Goal: Communication & Community: Answer question/provide support

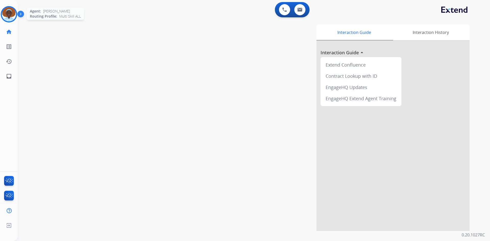
click at [8, 13] on img at bounding box center [9, 14] width 14 height 14
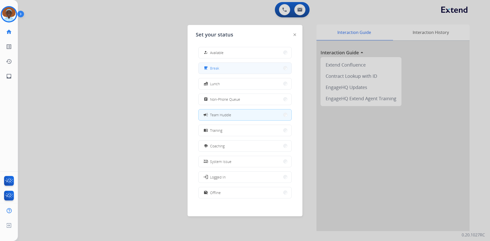
click at [220, 69] on button "free_breakfast Break" at bounding box center [245, 68] width 93 height 11
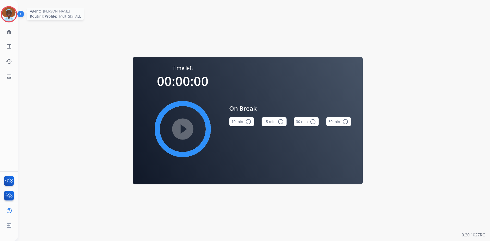
click at [9, 12] on img at bounding box center [9, 14] width 14 height 14
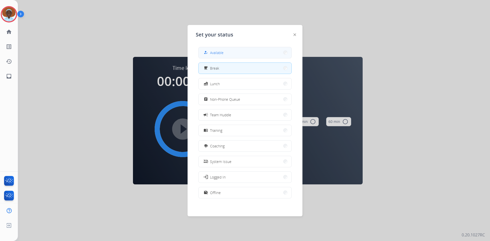
click at [238, 49] on button "how_to_reg Available" at bounding box center [245, 52] width 93 height 11
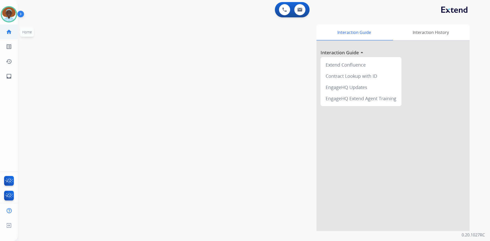
click at [10, 30] on mat-icon "home" at bounding box center [9, 32] width 6 height 6
click at [7, 31] on mat-icon "home" at bounding box center [9, 32] width 6 height 6
click at [301, 11] on img at bounding box center [300, 10] width 5 height 4
select select "**********"
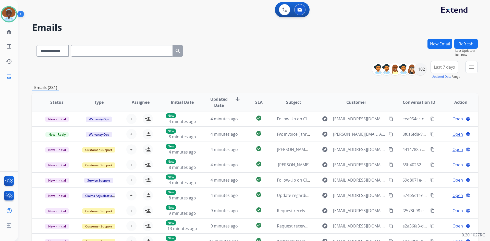
scroll to position [26, 0]
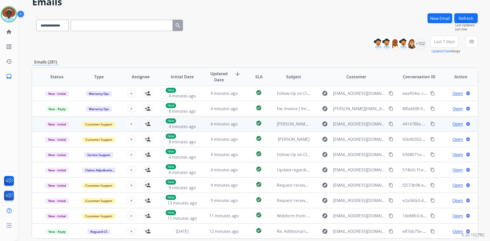
click at [460, 125] on div "Open language" at bounding box center [460, 124] width 33 height 6
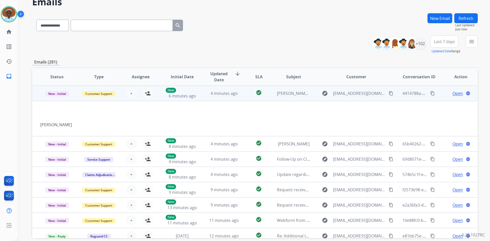
click at [440, 92] on td "Open language" at bounding box center [457, 93] width 42 height 15
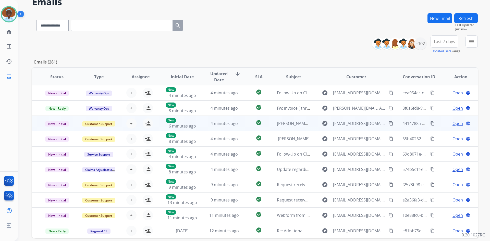
scroll to position [1, 0]
click at [456, 123] on span "Open" at bounding box center [458, 124] width 10 height 6
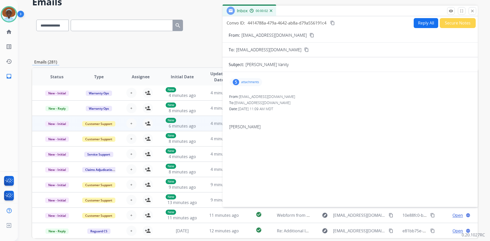
click at [236, 83] on div "5" at bounding box center [236, 82] width 6 height 6
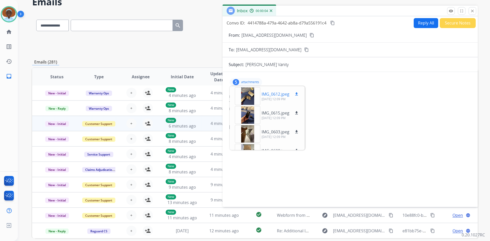
click at [249, 96] on div at bounding box center [248, 96] width 26 height 18
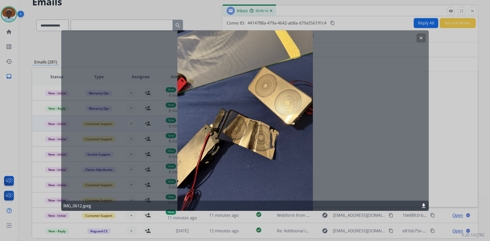
click at [422, 38] on mat-icon "clear" at bounding box center [421, 37] width 5 height 5
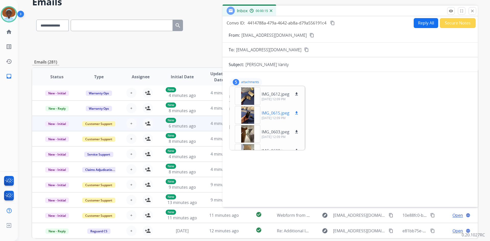
click at [250, 116] on div at bounding box center [248, 115] width 26 height 18
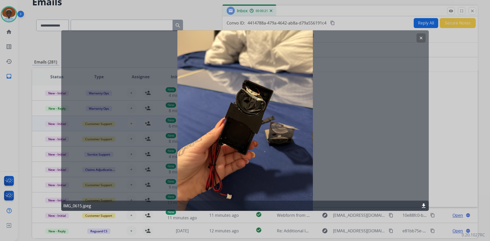
click at [423, 37] on mat-icon "clear" at bounding box center [421, 37] width 5 height 5
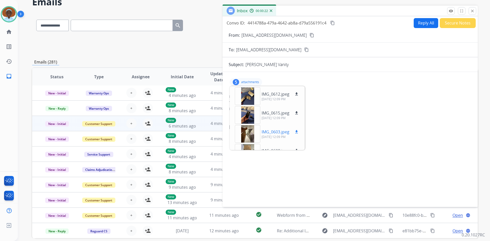
click at [247, 133] on div at bounding box center [248, 134] width 26 height 18
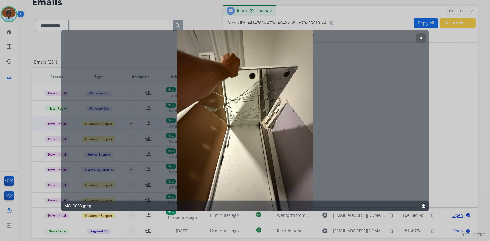
click at [420, 38] on mat-icon "clear" at bounding box center [421, 37] width 5 height 5
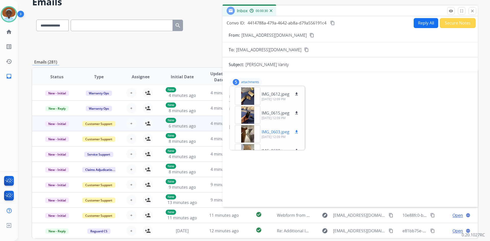
scroll to position [26, 0]
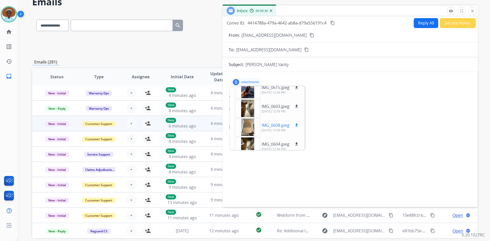
click at [247, 127] on div at bounding box center [248, 127] width 26 height 18
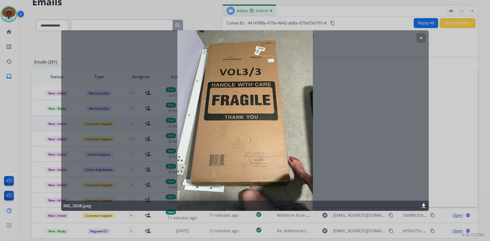
click at [420, 38] on mat-icon "clear" at bounding box center [421, 37] width 5 height 5
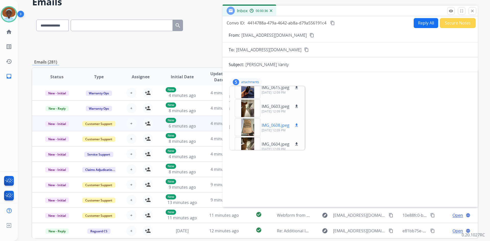
scroll to position [32, 0]
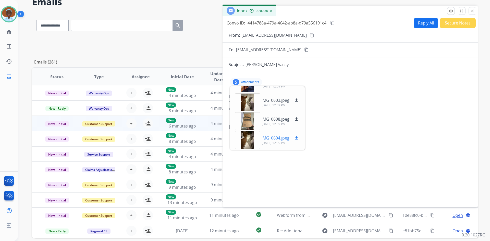
click at [247, 136] on div at bounding box center [248, 140] width 26 height 18
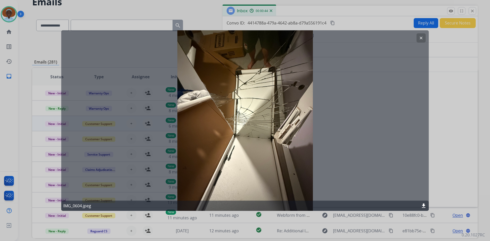
click at [421, 39] on mat-icon "clear" at bounding box center [421, 37] width 5 height 5
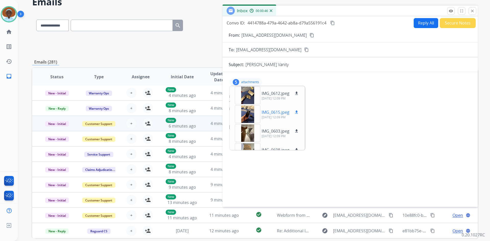
scroll to position [0, 0]
click at [249, 97] on div at bounding box center [248, 96] width 26 height 18
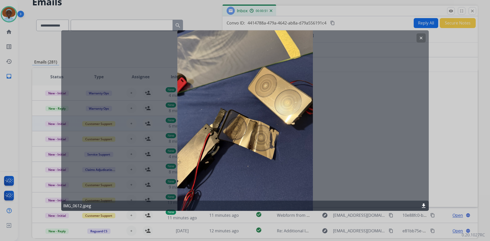
click at [420, 40] on mat-icon "clear" at bounding box center [421, 37] width 5 height 5
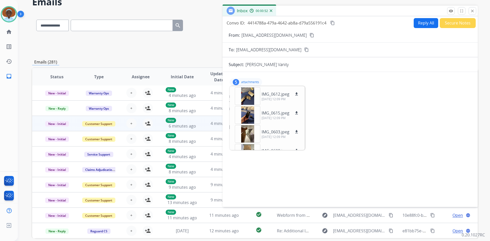
click at [336, 78] on div "5 attachments IMG_0612.jpeg download 09/25/2025, 12:09 PM IMG_0615.jpeg downloa…" at bounding box center [350, 82] width 243 height 12
click at [248, 83] on p "attachments" at bounding box center [250, 82] width 18 height 4
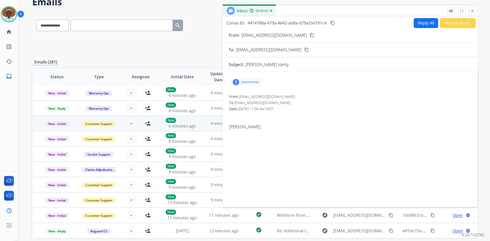
click at [310, 35] on mat-icon "content_copy" at bounding box center [312, 35] width 5 height 5
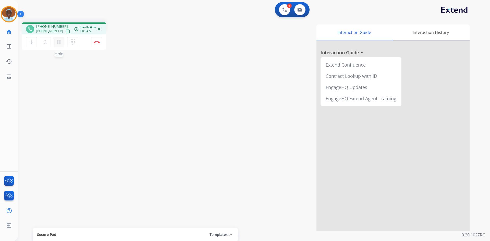
click at [58, 42] on mat-icon "pause" at bounding box center [59, 42] width 6 height 6
click at [56, 43] on mat-icon "play_arrow" at bounding box center [59, 42] width 6 height 6
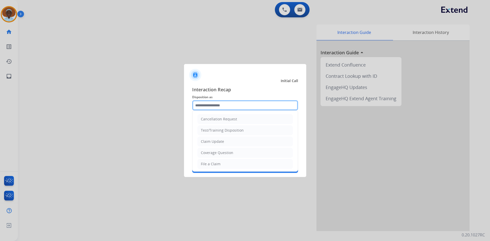
click at [221, 103] on input "text" at bounding box center [245, 105] width 106 height 10
click at [228, 144] on li "Claim Update" at bounding box center [245, 142] width 95 height 10
type input "**********"
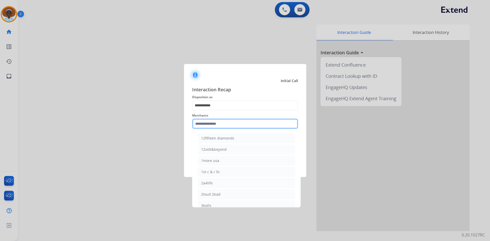
click at [226, 123] on input "text" at bounding box center [245, 124] width 106 height 10
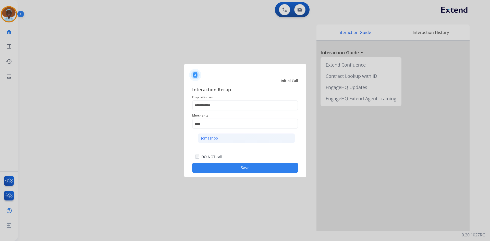
click at [228, 138] on li "Jomashop" at bounding box center [246, 139] width 97 height 10
type input "********"
click at [240, 167] on button "Save" at bounding box center [245, 168] width 106 height 10
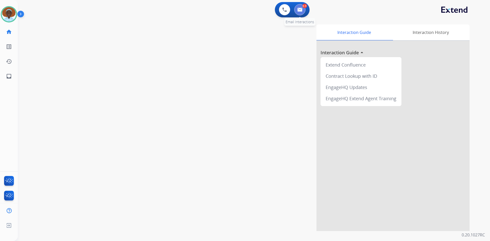
click at [299, 10] on img at bounding box center [300, 10] width 5 height 4
select select "**********"
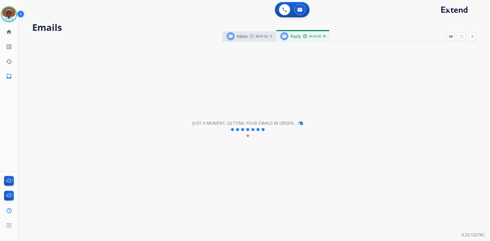
select select "**********"
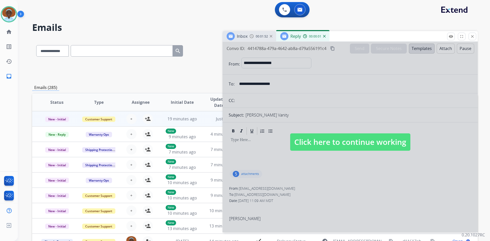
click at [338, 142] on span "Click here to continue working" at bounding box center [350, 142] width 120 height 17
select select
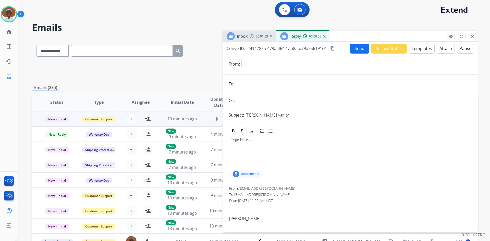
click at [325, 36] on img at bounding box center [324, 36] width 3 height 3
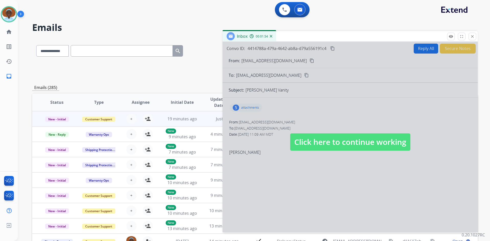
drag, startPoint x: 322, startPoint y: 143, endPoint x: 318, endPoint y: 138, distance: 6.7
click at [321, 142] on span "Click here to continue working" at bounding box center [350, 142] width 120 height 17
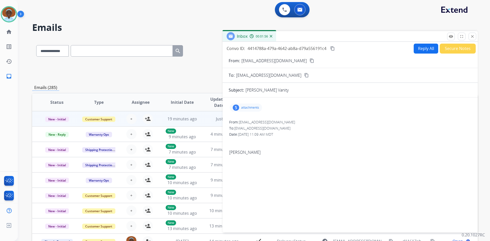
drag, startPoint x: 271, startPoint y: 37, endPoint x: 283, endPoint y: 51, distance: 18.0
click at [271, 37] on img at bounding box center [271, 36] width 3 height 3
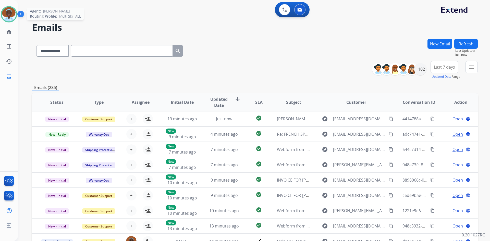
click at [11, 16] on img at bounding box center [9, 14] width 14 height 14
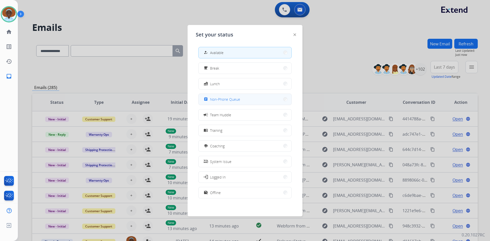
click at [230, 99] on span "Non-Phone Queue" at bounding box center [225, 99] width 30 height 5
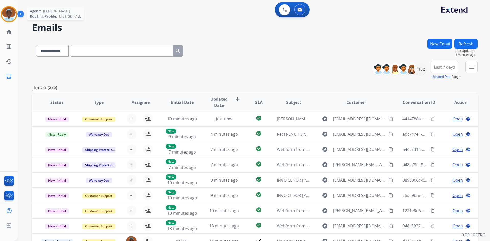
click at [5, 16] on img at bounding box center [9, 14] width 14 height 14
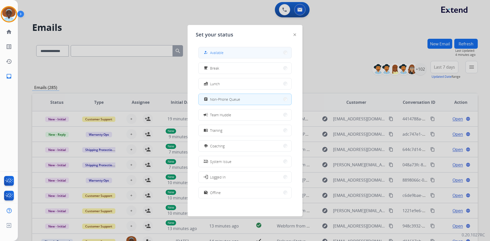
click at [231, 52] on button "how_to_reg Available" at bounding box center [245, 52] width 93 height 11
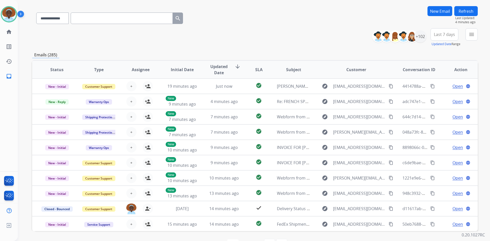
scroll to position [24, 0]
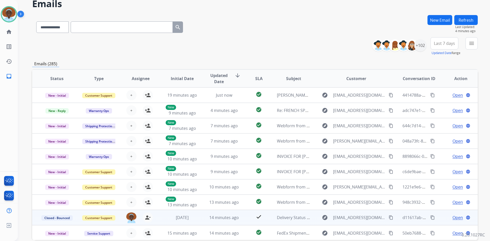
click at [453, 218] on span "Open" at bounding box center [458, 218] width 10 height 6
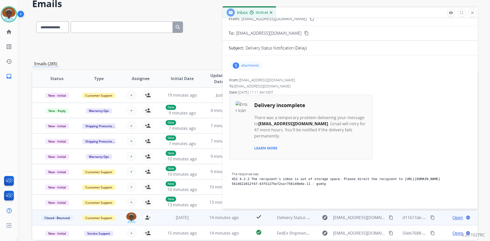
scroll to position [0, 0]
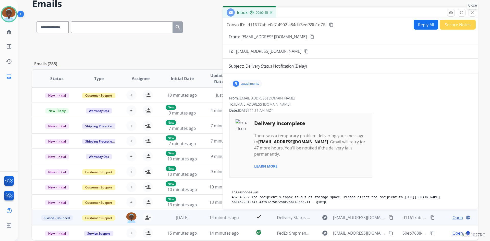
click at [472, 12] on mat-icon "close" at bounding box center [472, 12] width 5 height 5
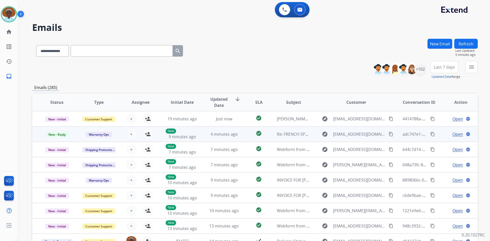
click at [457, 135] on span "Open" at bounding box center [458, 134] width 10 height 6
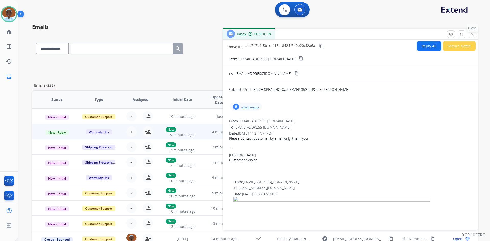
click at [472, 33] on mat-icon "close" at bounding box center [472, 34] width 5 height 5
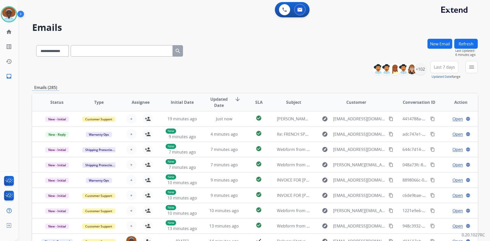
click at [463, 45] on button "Refresh" at bounding box center [466, 44] width 23 height 10
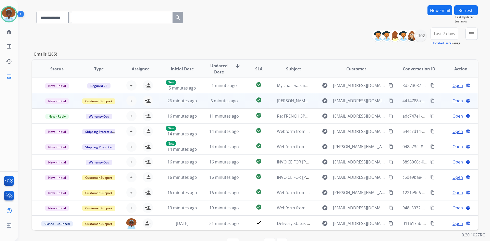
scroll to position [49, 0]
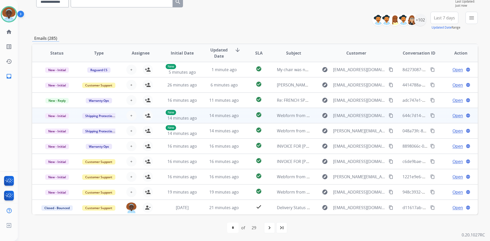
click at [455, 117] on span "Open" at bounding box center [458, 116] width 10 height 6
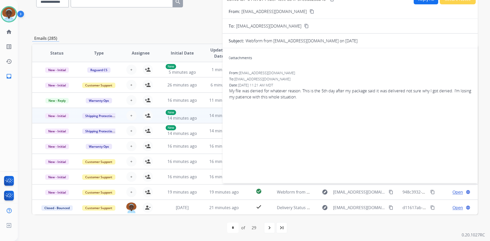
scroll to position [0, 0]
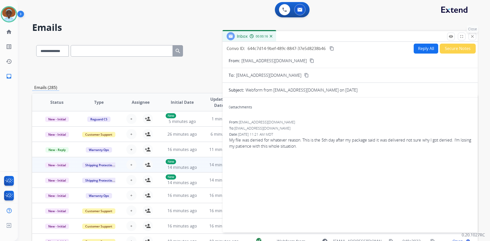
click at [474, 37] on mat-icon "close" at bounding box center [472, 36] width 5 height 5
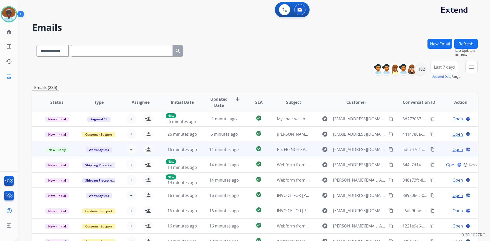
scroll to position [1, 0]
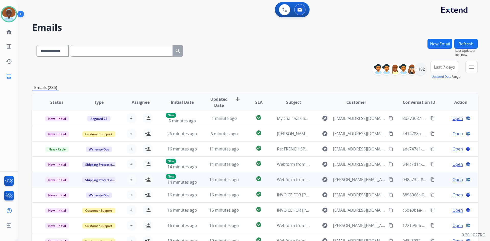
click at [457, 179] on span "Open" at bounding box center [458, 180] width 10 height 6
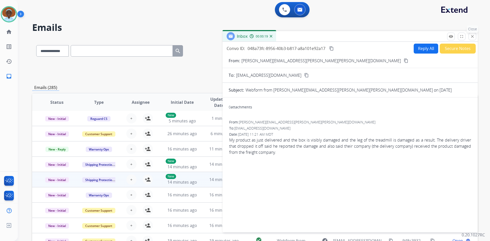
click at [473, 38] on mat-icon "close" at bounding box center [472, 36] width 5 height 5
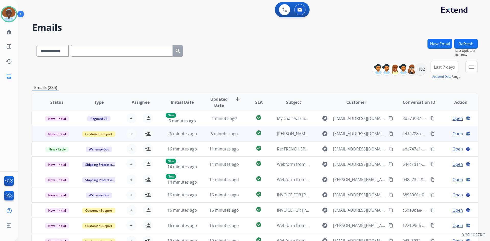
click at [455, 134] on span "Open" at bounding box center [458, 134] width 10 height 6
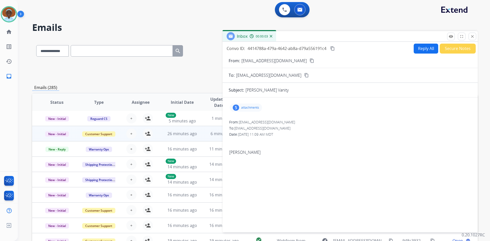
click at [236, 109] on div "5" at bounding box center [236, 108] width 6 height 6
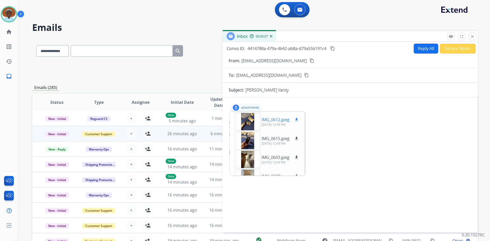
click at [249, 120] on div at bounding box center [248, 122] width 26 height 18
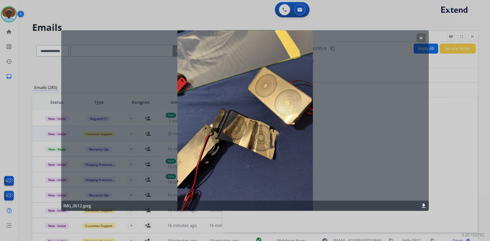
click at [422, 37] on mat-icon "clear" at bounding box center [421, 37] width 5 height 5
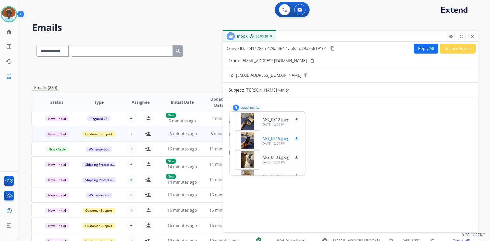
click at [249, 141] on div at bounding box center [248, 141] width 26 height 18
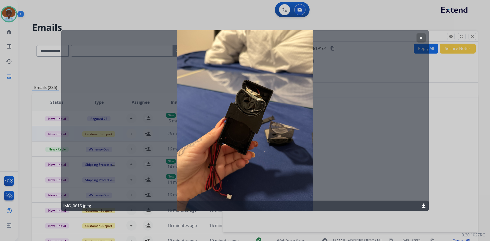
click at [422, 37] on mat-icon "clear" at bounding box center [421, 37] width 5 height 5
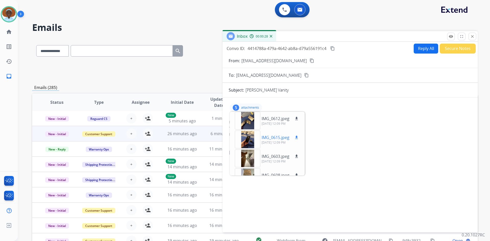
scroll to position [0, 0]
click at [473, 37] on mat-icon "close" at bounding box center [472, 36] width 5 height 5
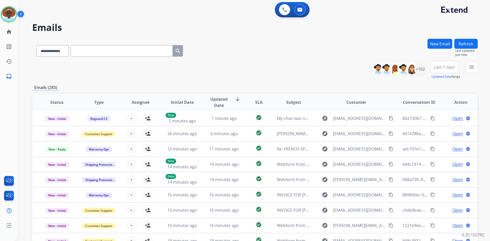
scroll to position [26, 0]
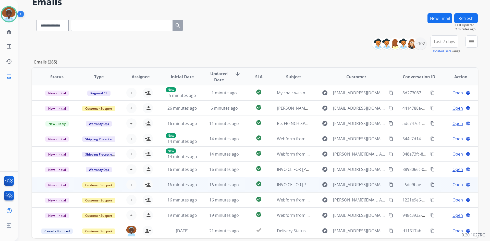
click at [453, 186] on span "Open" at bounding box center [458, 185] width 10 height 6
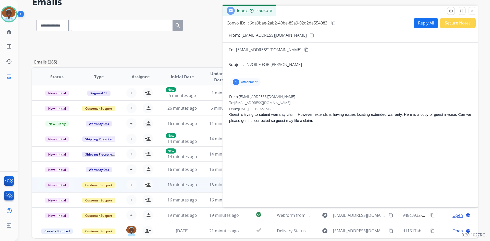
scroll to position [0, 0]
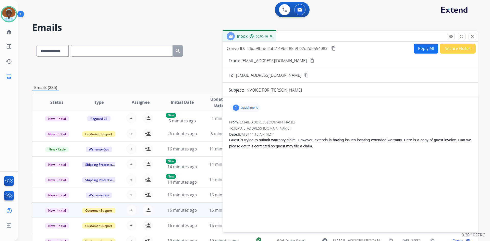
click at [237, 109] on div "1" at bounding box center [236, 108] width 6 height 6
drag, startPoint x: 474, startPoint y: 36, endPoint x: 472, endPoint y: 65, distance: 28.4
click at [474, 37] on mat-icon "close" at bounding box center [472, 36] width 5 height 5
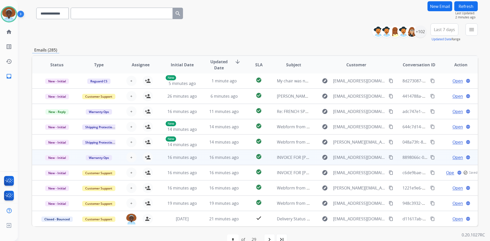
scroll to position [49, 0]
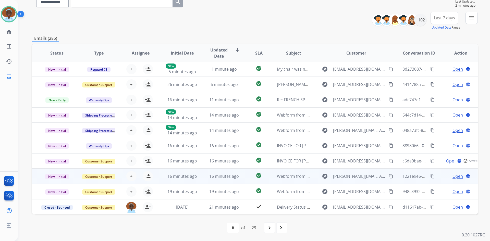
click at [453, 176] on span "Open" at bounding box center [458, 176] width 10 height 6
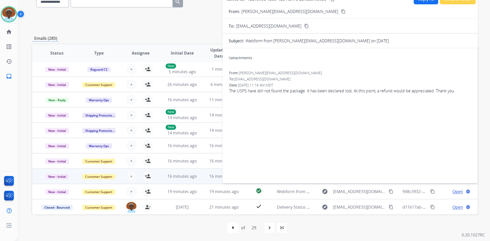
scroll to position [24, 0]
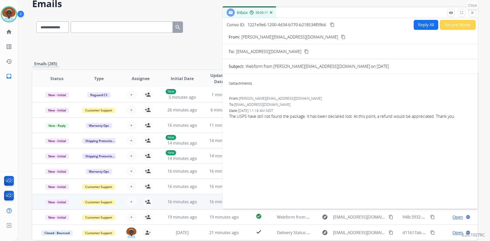
click at [473, 12] on mat-icon "close" at bounding box center [472, 12] width 5 height 5
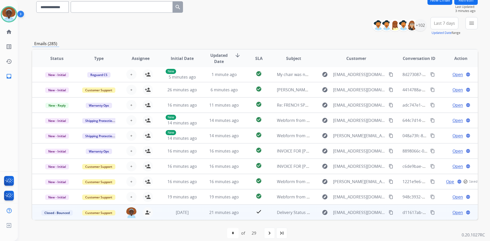
scroll to position [49, 0]
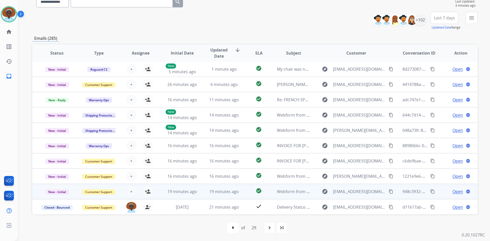
click at [457, 192] on span "Open" at bounding box center [458, 192] width 10 height 6
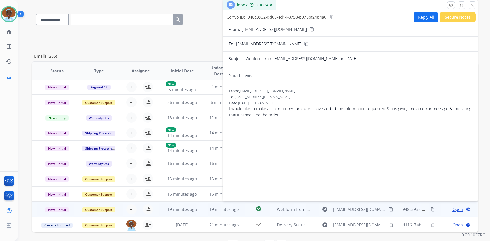
scroll to position [24, 0]
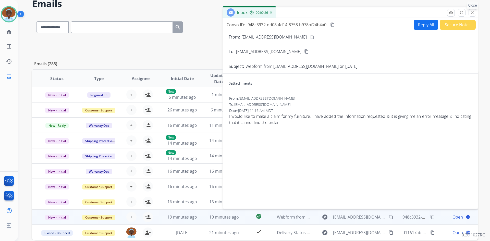
click at [473, 13] on mat-icon "close" at bounding box center [472, 12] width 5 height 5
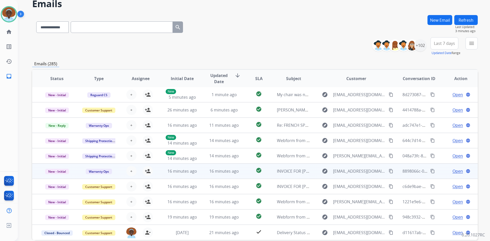
scroll to position [49, 0]
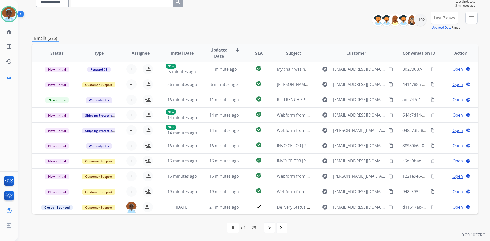
click at [270, 228] on mat-icon "navigate_next" at bounding box center [270, 228] width 6 height 6
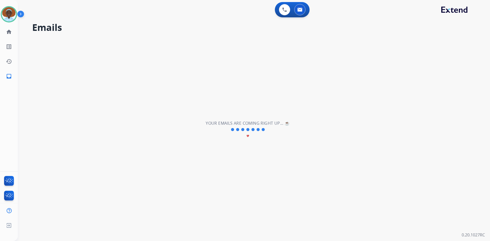
scroll to position [0, 0]
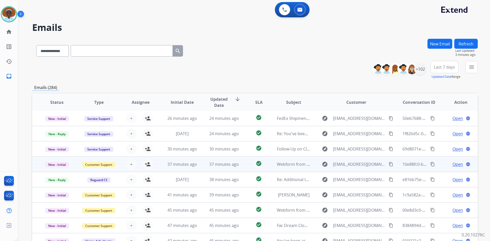
click at [453, 165] on span "Open" at bounding box center [458, 164] width 10 height 6
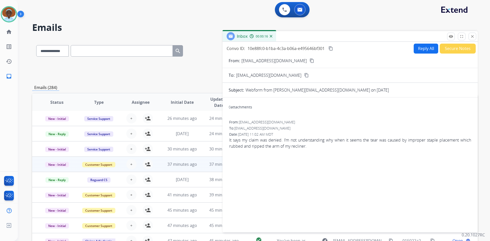
drag, startPoint x: 472, startPoint y: 38, endPoint x: 476, endPoint y: 60, distance: 23.0
click at [472, 38] on mat-icon "close" at bounding box center [472, 36] width 5 height 5
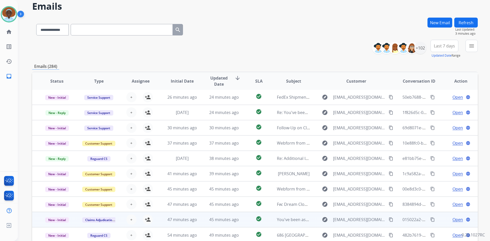
scroll to position [49, 0]
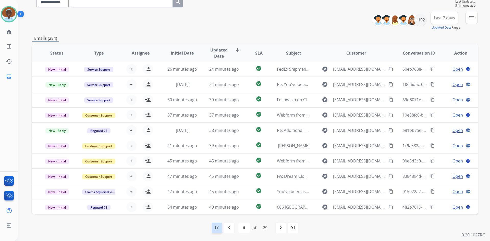
click at [217, 228] on mat-icon "first_page" at bounding box center [217, 228] width 6 height 6
select select "*"
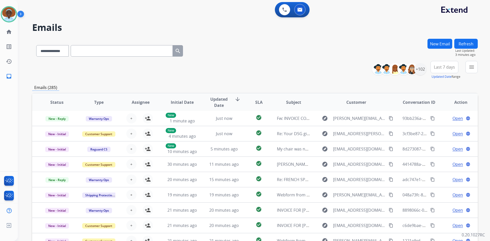
click at [463, 41] on button "Refresh" at bounding box center [466, 44] width 23 height 10
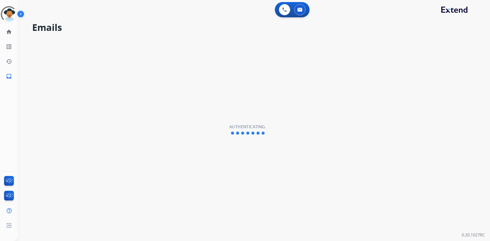
select select "**********"
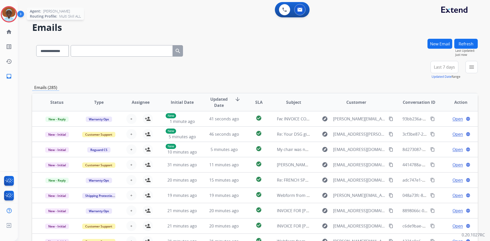
click at [10, 15] on img at bounding box center [9, 14] width 14 height 14
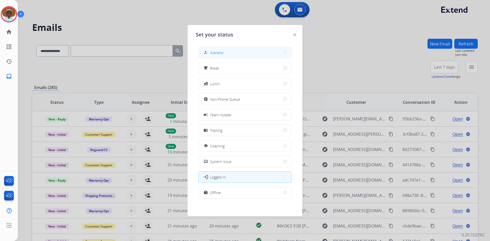
click at [233, 55] on button "how_to_reg Available" at bounding box center [245, 52] width 93 height 11
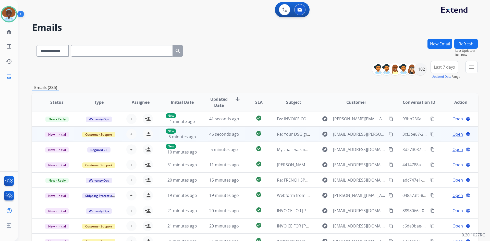
click at [454, 134] on span "Open" at bounding box center [458, 134] width 10 height 6
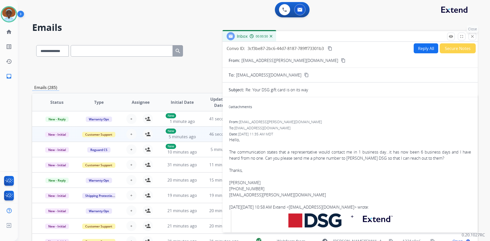
click at [474, 38] on mat-icon "close" at bounding box center [472, 36] width 5 height 5
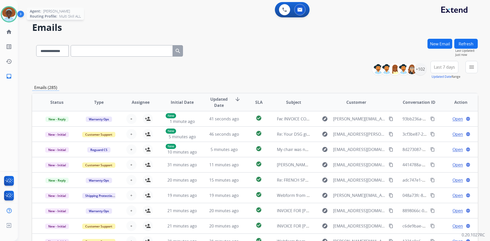
click at [11, 14] on img at bounding box center [9, 14] width 14 height 14
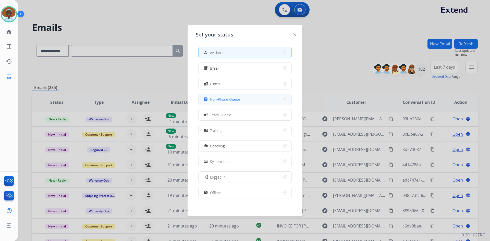
click at [225, 99] on span "Non-Phone Queue" at bounding box center [225, 99] width 30 height 5
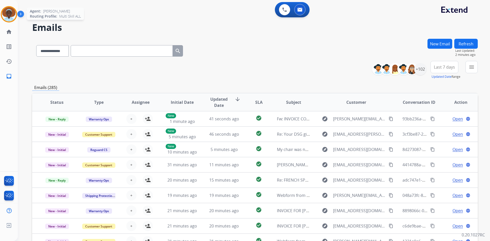
click at [5, 16] on img at bounding box center [9, 14] width 14 height 14
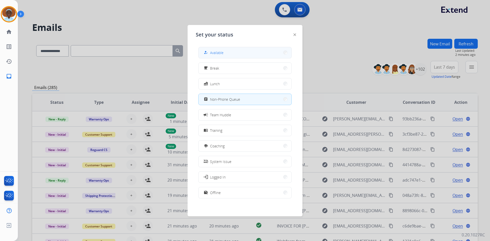
click at [228, 53] on button "how_to_reg Available" at bounding box center [245, 52] width 93 height 11
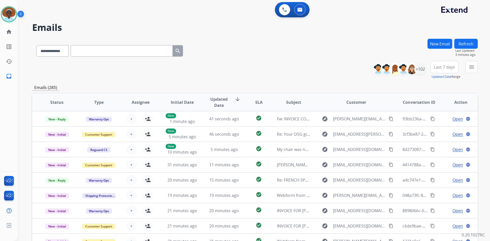
click at [466, 42] on button "Refresh" at bounding box center [466, 44] width 23 height 10
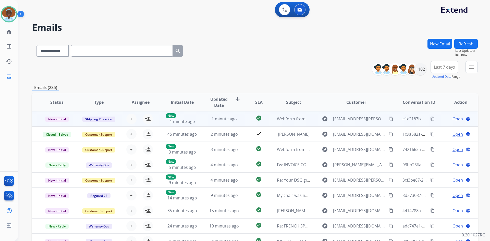
click at [456, 118] on span "Open" at bounding box center [458, 119] width 10 height 6
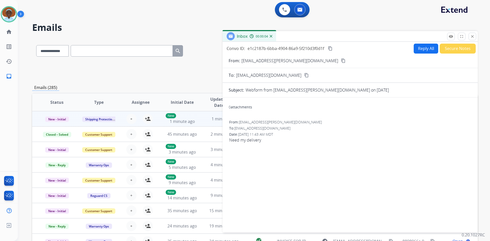
click at [341, 60] on mat-icon "content_copy" at bounding box center [343, 60] width 5 height 5
click at [471, 37] on mat-icon "close" at bounding box center [472, 36] width 5 height 5
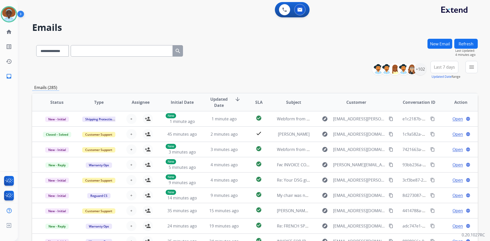
click at [467, 45] on button "Refresh" at bounding box center [466, 44] width 23 height 10
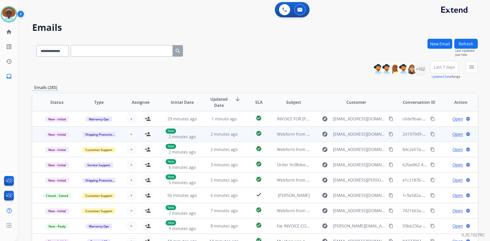
click at [453, 134] on span "Open" at bounding box center [458, 134] width 10 height 6
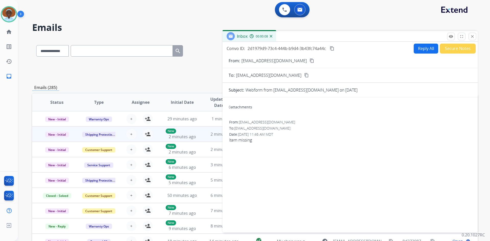
click at [310, 60] on mat-icon "content_copy" at bounding box center [312, 60] width 5 height 5
click at [210, 33] on div "**********" at bounding box center [248, 138] width 460 height 241
click at [474, 35] on mat-icon "close" at bounding box center [472, 36] width 5 height 5
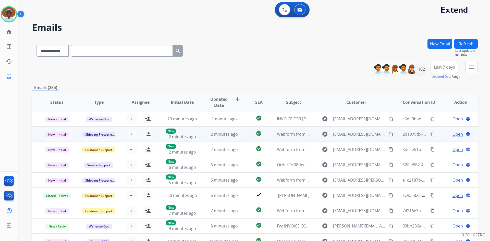
click at [455, 133] on span "Open" at bounding box center [458, 134] width 10 height 6
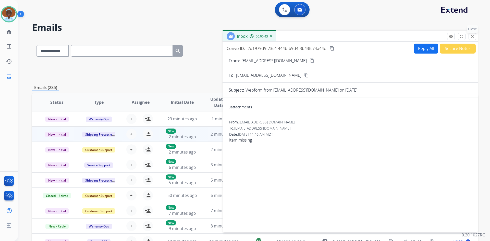
click at [472, 38] on mat-icon "close" at bounding box center [472, 36] width 5 height 5
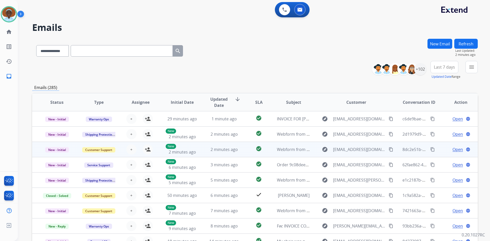
click at [455, 149] on span "Open" at bounding box center [458, 150] width 10 height 6
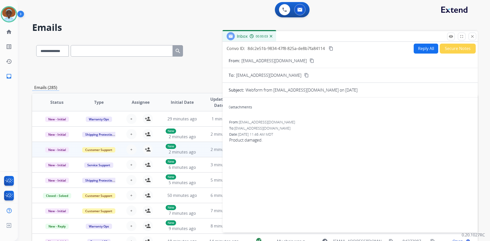
click at [310, 61] on mat-icon "content_copy" at bounding box center [312, 60] width 5 height 5
click at [422, 48] on button "Reply All" at bounding box center [426, 49] width 25 height 10
select select "**********"
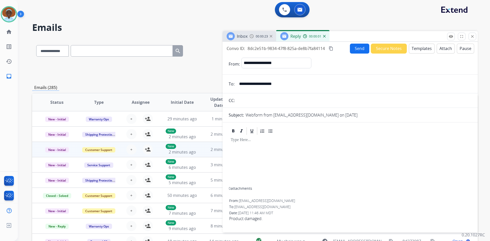
click at [420, 49] on button "Templates" at bounding box center [422, 49] width 26 height 10
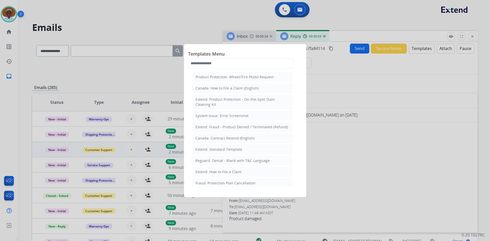
click at [240, 173] on div "Extend: How to File a Claim" at bounding box center [219, 172] width 46 height 5
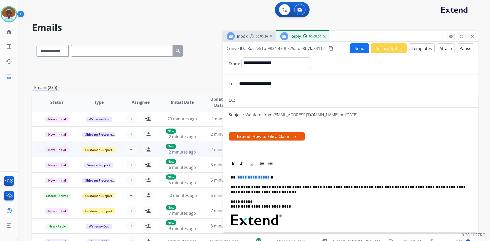
click at [245, 179] on span "**********" at bounding box center [253, 177] width 34 height 4
drag, startPoint x: 284, startPoint y: 84, endPoint x: 239, endPoint y: 84, distance: 45.5
click at [239, 84] on input "**********" at bounding box center [354, 84] width 236 height 10
click at [358, 48] on button "Send" at bounding box center [359, 48] width 19 height 10
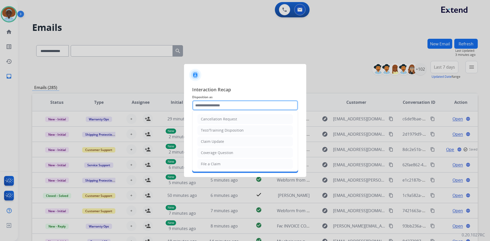
click at [216, 104] on input "text" at bounding box center [245, 105] width 106 height 10
click at [216, 165] on div "File a Claim" at bounding box center [211, 164] width 20 height 5
type input "**********"
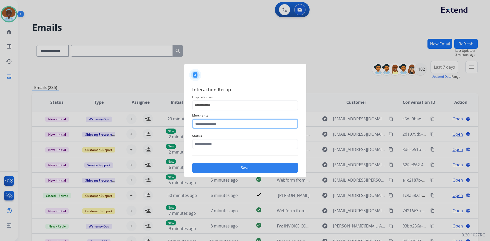
click at [229, 122] on input "text" at bounding box center [245, 124] width 106 height 10
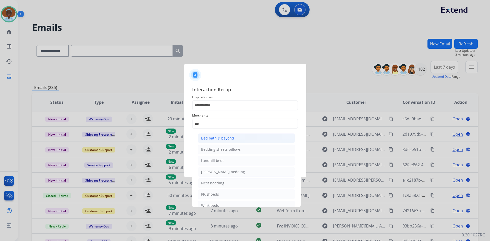
click at [229, 138] on div "Bed bath & beyond" at bounding box center [217, 138] width 33 height 5
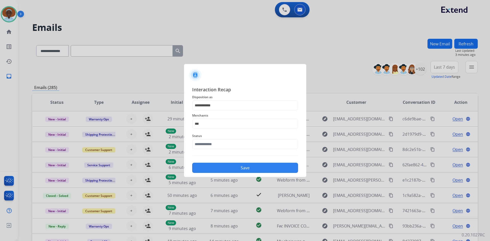
type input "**********"
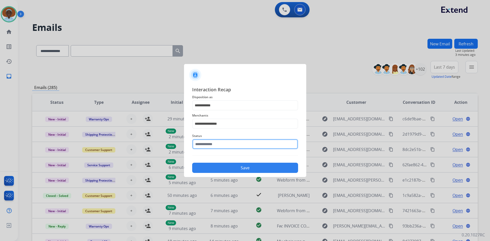
click at [229, 144] on input "text" at bounding box center [245, 144] width 106 height 10
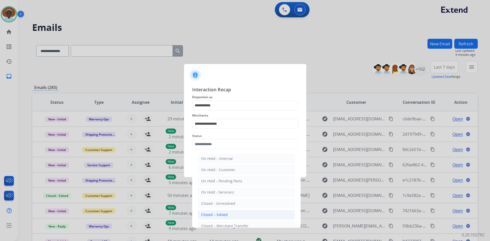
click at [230, 215] on li "Closed – Solved" at bounding box center [246, 215] width 97 height 10
type input "**********"
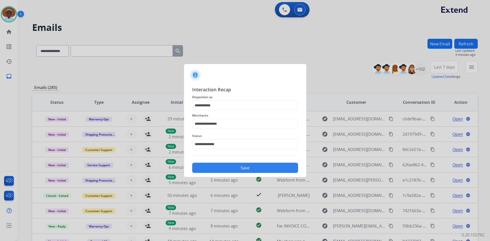
click at [246, 168] on button "Save" at bounding box center [245, 168] width 106 height 10
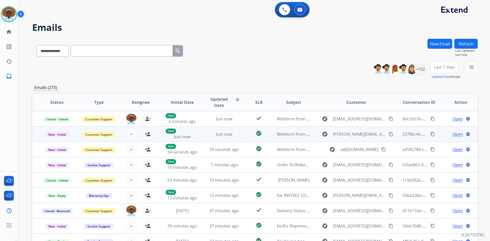
click at [454, 134] on span "Open" at bounding box center [458, 134] width 10 height 6
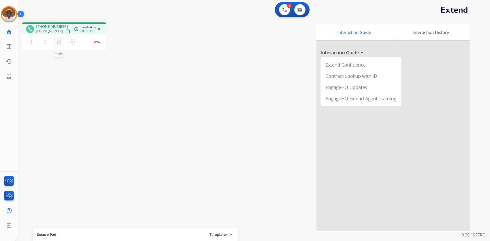
click at [58, 41] on mat-icon "pause" at bounding box center [59, 42] width 6 height 6
click at [57, 43] on mat-icon "play_arrow" at bounding box center [59, 42] width 6 height 6
click at [96, 41] on img at bounding box center [97, 42] width 6 height 3
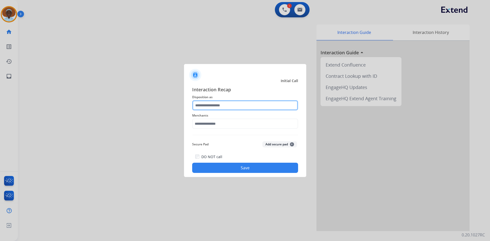
click at [223, 107] on input "text" at bounding box center [245, 105] width 106 height 10
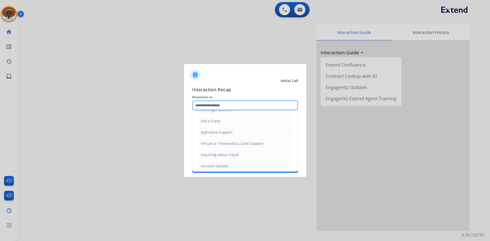
scroll to position [51, 0]
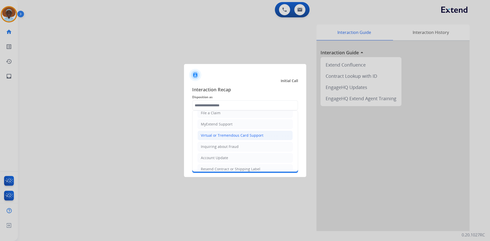
click at [228, 134] on div "Virtual or Tremendous Card Support" at bounding box center [232, 135] width 63 height 5
type input "**********"
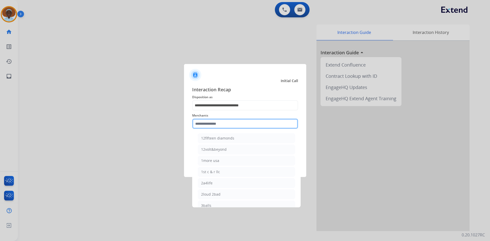
click at [219, 122] on input "text" at bounding box center [245, 124] width 106 height 10
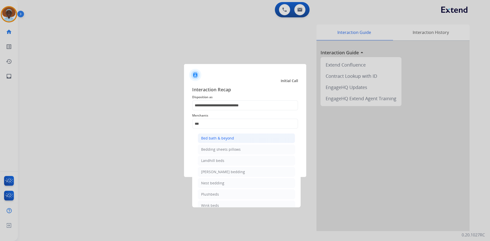
click at [220, 139] on div "Bed bath & beyond" at bounding box center [217, 138] width 33 height 5
type input "**********"
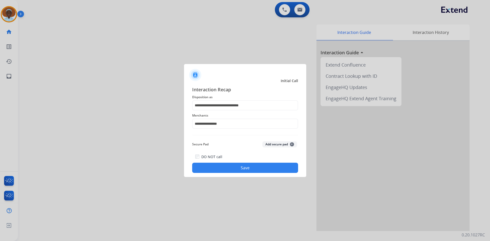
click at [235, 168] on button "Save" at bounding box center [245, 168] width 106 height 10
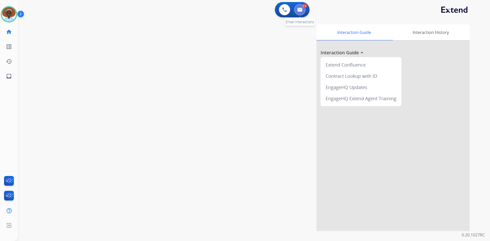
click at [303, 12] on button at bounding box center [299, 9] width 11 height 11
select select "**********"
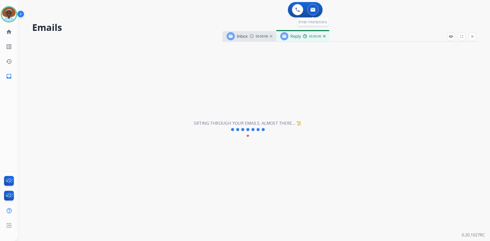
select select "**********"
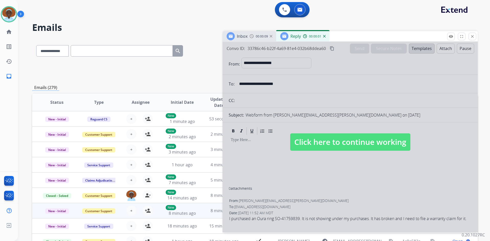
click at [340, 139] on span "Click here to continue working" at bounding box center [350, 142] width 120 height 17
select select
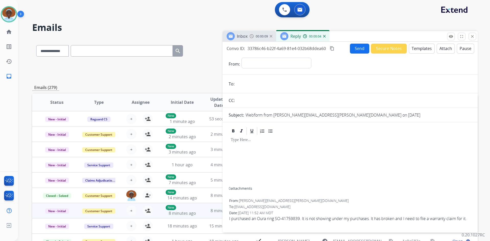
click at [324, 36] on img at bounding box center [324, 36] width 3 height 3
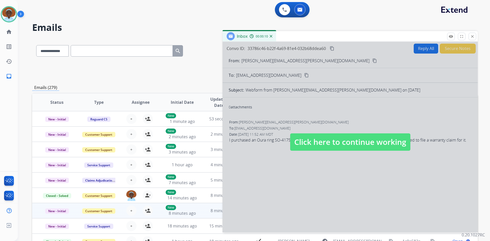
click at [328, 144] on span "Click here to continue working" at bounding box center [350, 142] width 120 height 17
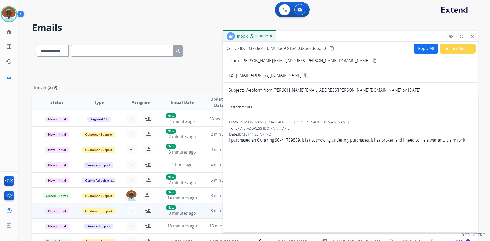
click at [271, 37] on img at bounding box center [271, 36] width 3 height 3
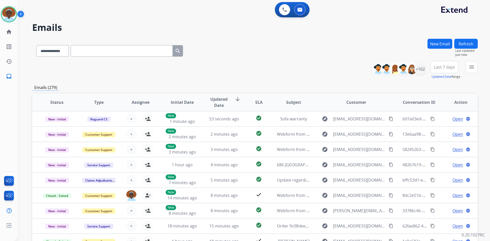
scroll to position [26, 0]
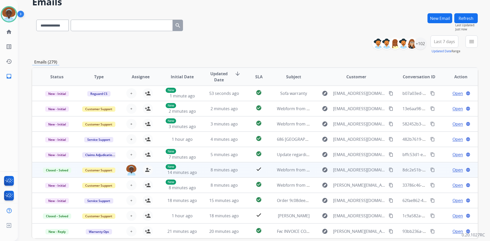
click at [453, 171] on span "Open" at bounding box center [458, 170] width 10 height 6
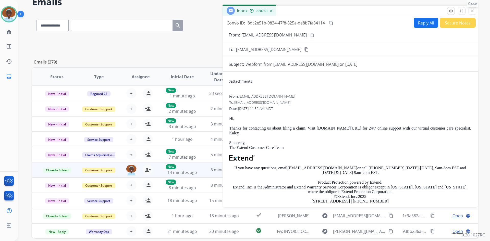
click at [472, 11] on mat-icon "close" at bounding box center [472, 11] width 5 height 5
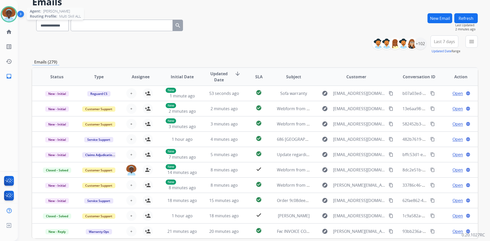
click at [10, 11] on img at bounding box center [9, 14] width 14 height 14
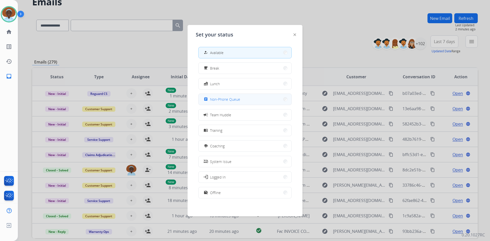
click at [244, 98] on button "assignment Non-Phone Queue" at bounding box center [245, 99] width 93 height 11
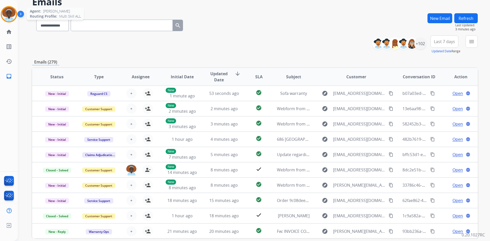
click at [11, 12] on img at bounding box center [9, 14] width 14 height 14
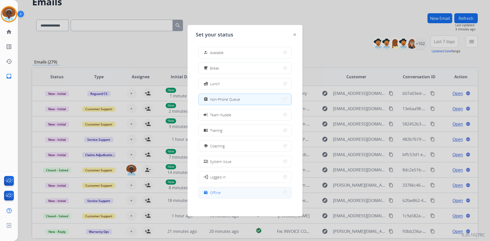
click at [243, 190] on button "work_off Offline" at bounding box center [245, 192] width 93 height 11
